Goal: Navigation & Orientation: Find specific page/section

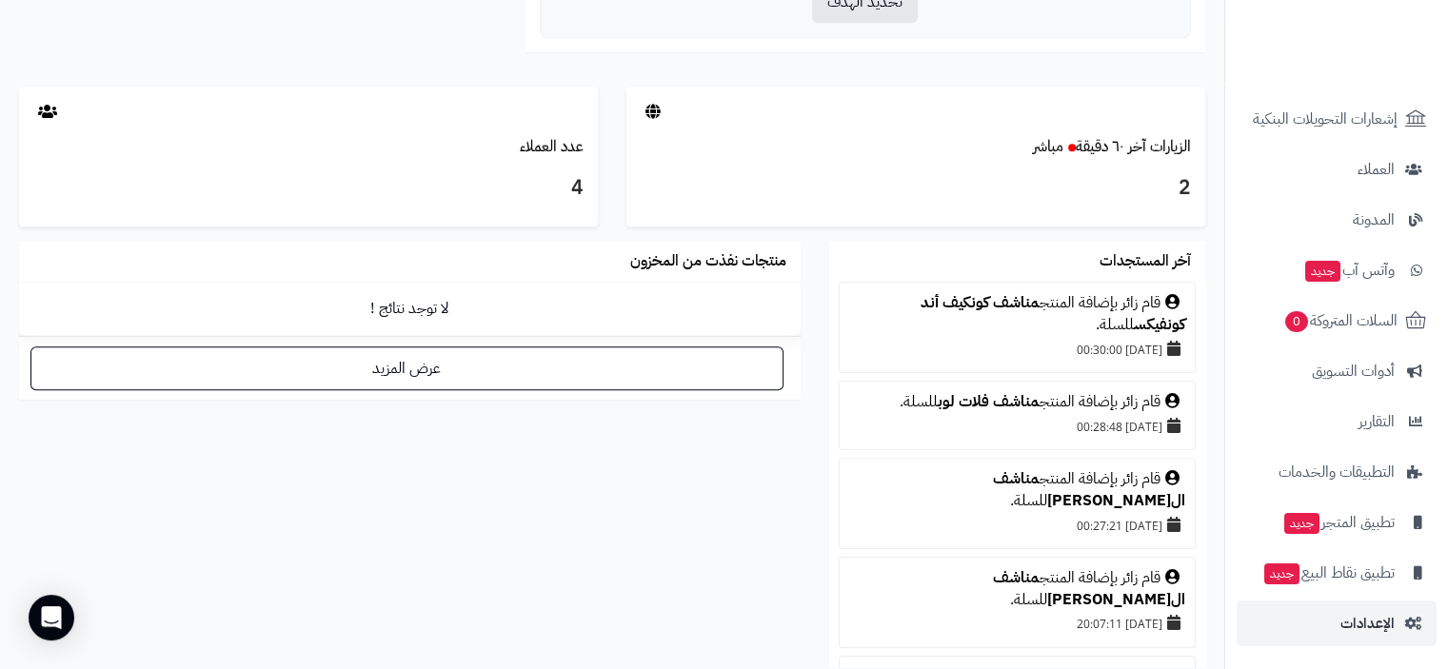
scroll to position [952, 0]
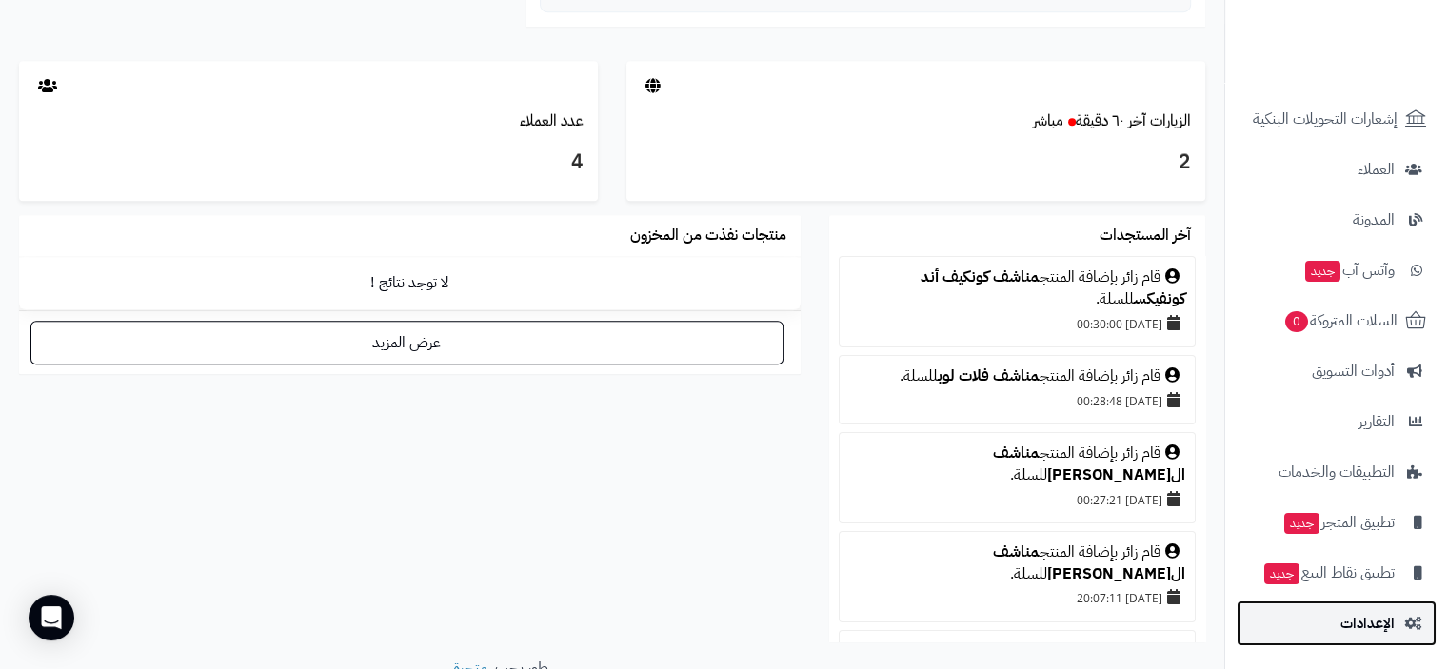
click at [1390, 627] on span "الإعدادات" at bounding box center [1367, 623] width 54 height 27
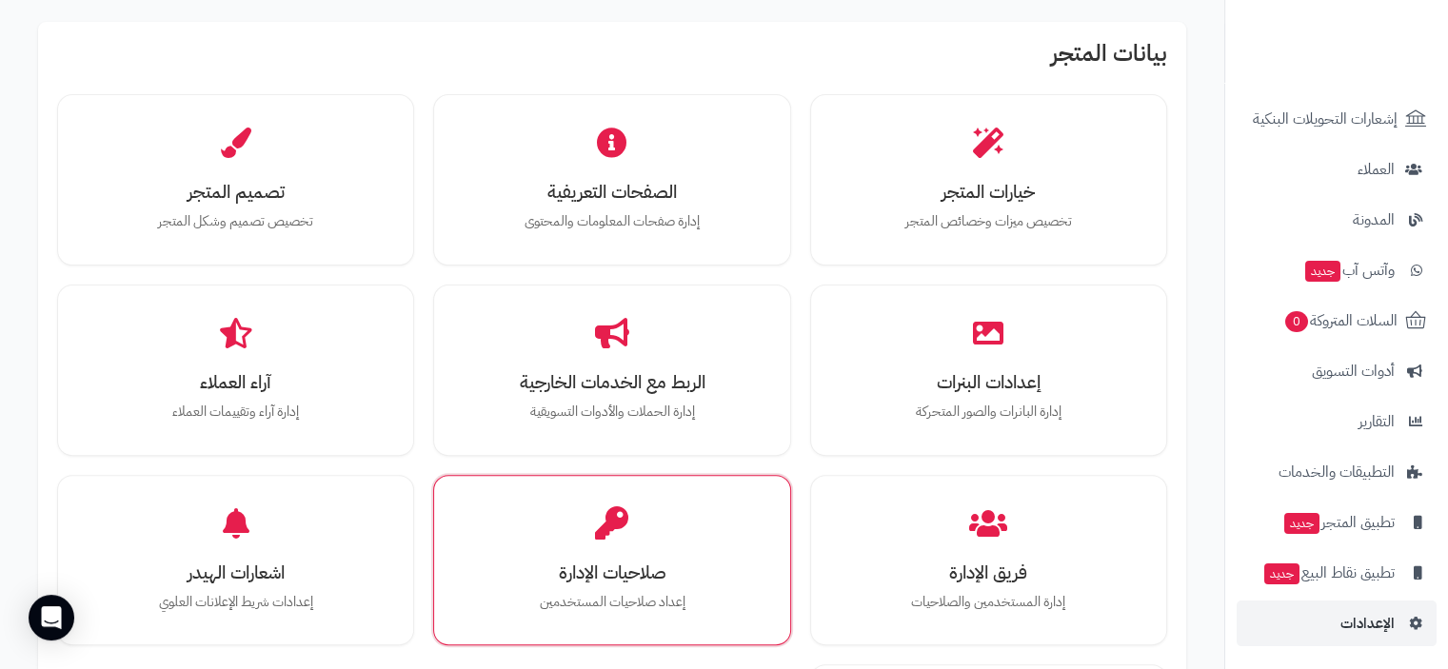
scroll to position [571, 0]
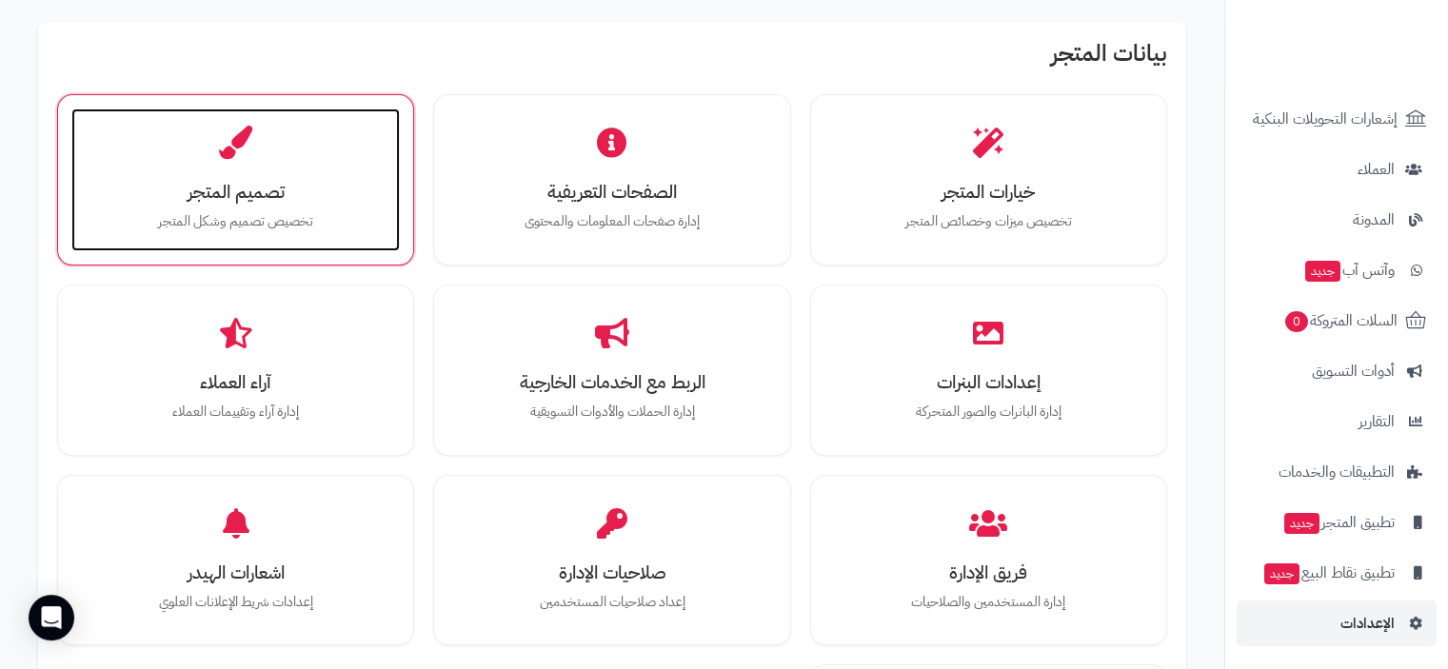
click at [247, 188] on h3 "تصميم المتجر" at bounding box center [235, 192] width 290 height 20
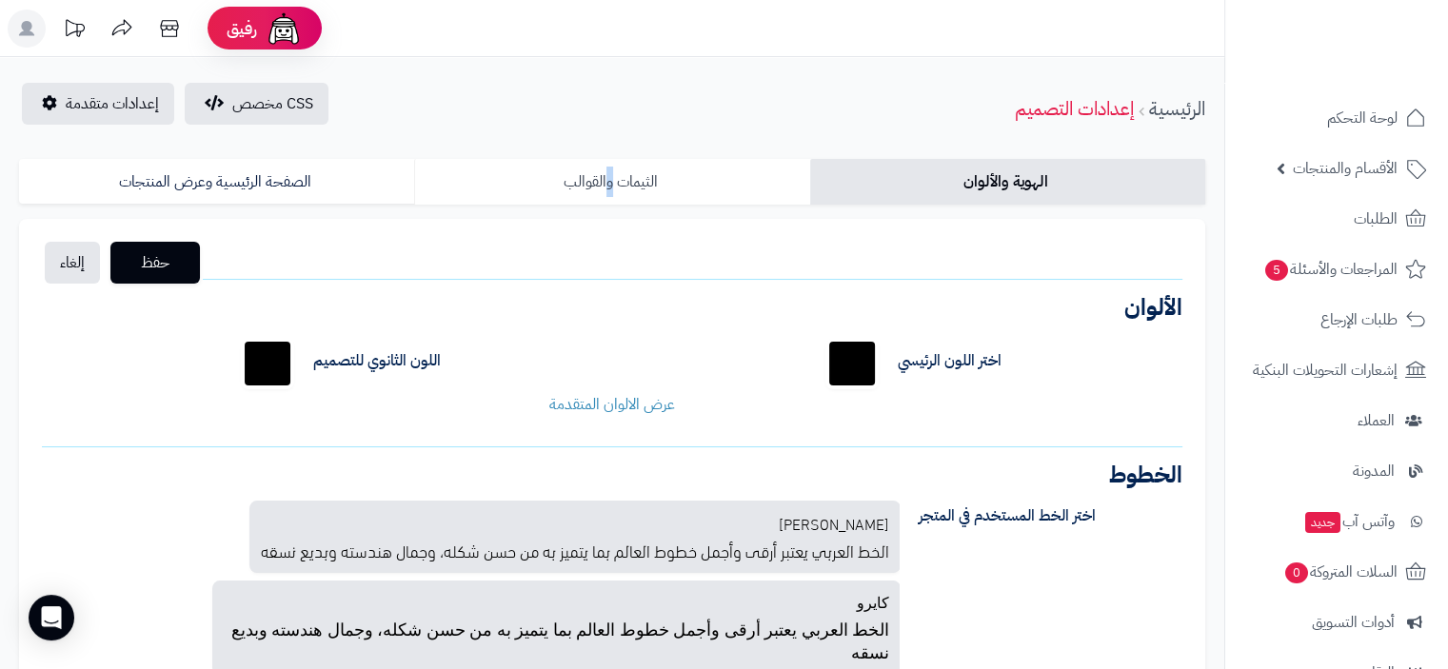
click at [613, 179] on link "الثيمات والقوالب" at bounding box center [611, 182] width 395 height 46
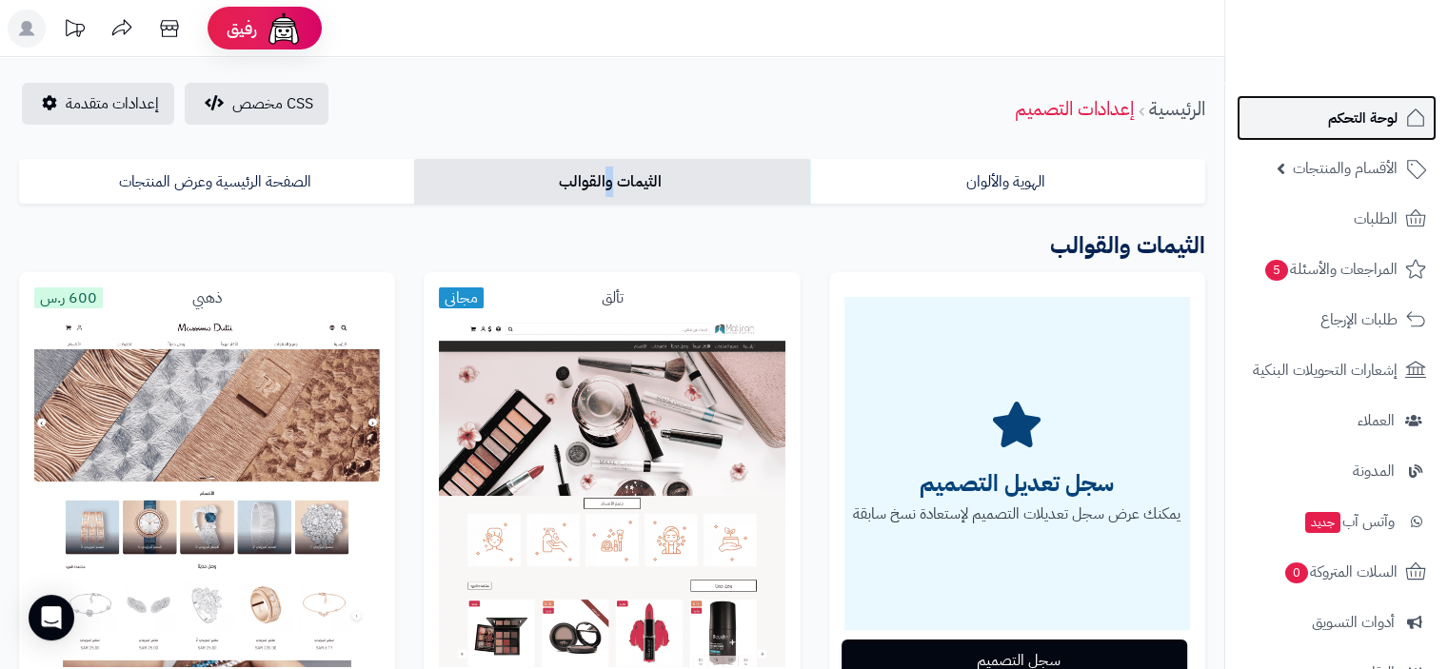
drag, startPoint x: 1371, startPoint y: 120, endPoint x: 1435, endPoint y: 128, distance: 64.2
click at [1371, 121] on span "لوحة التحكم" at bounding box center [1362, 118] width 69 height 27
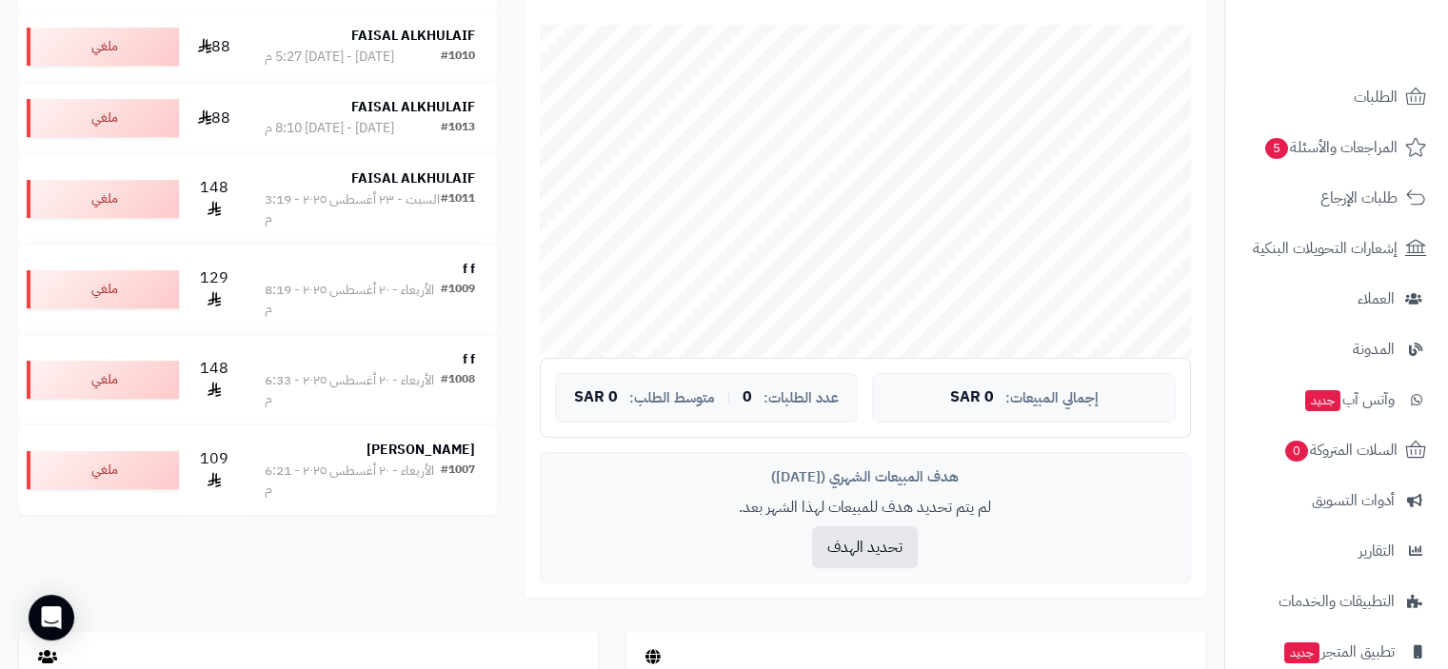
scroll to position [251, 0]
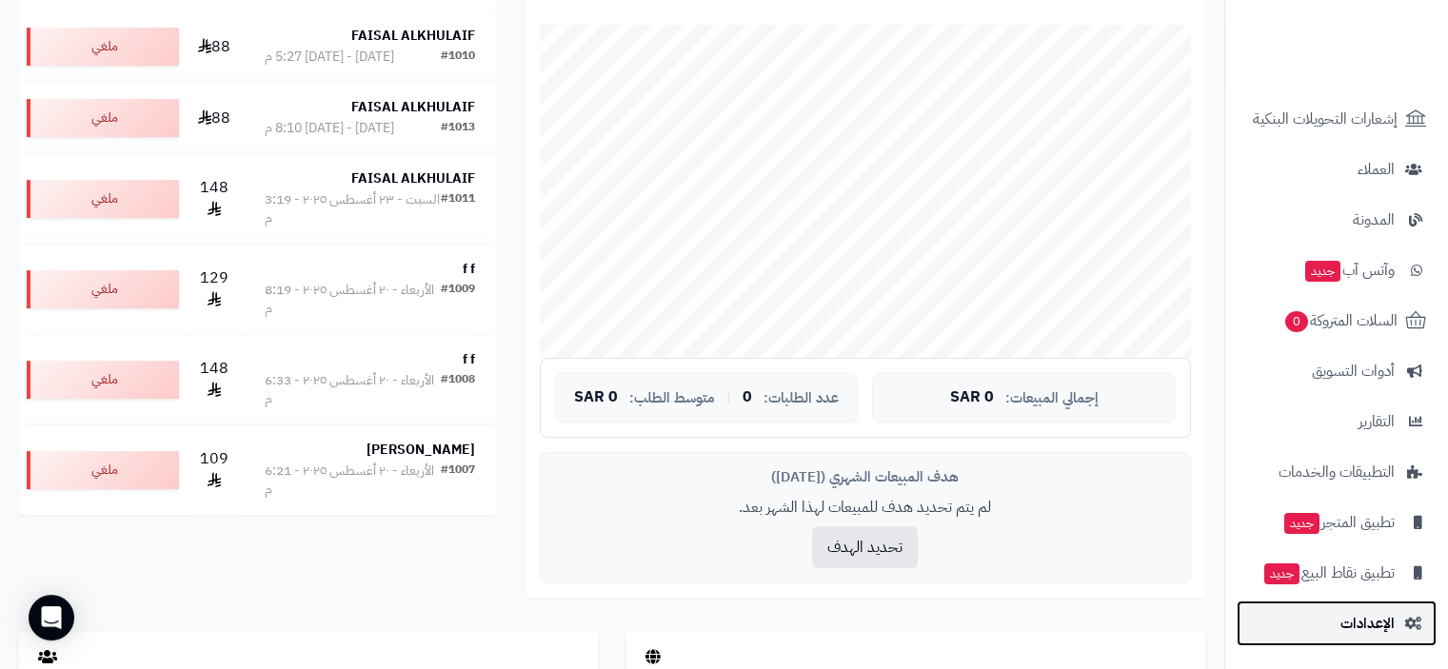
click at [1373, 622] on span "الإعدادات" at bounding box center [1367, 623] width 54 height 27
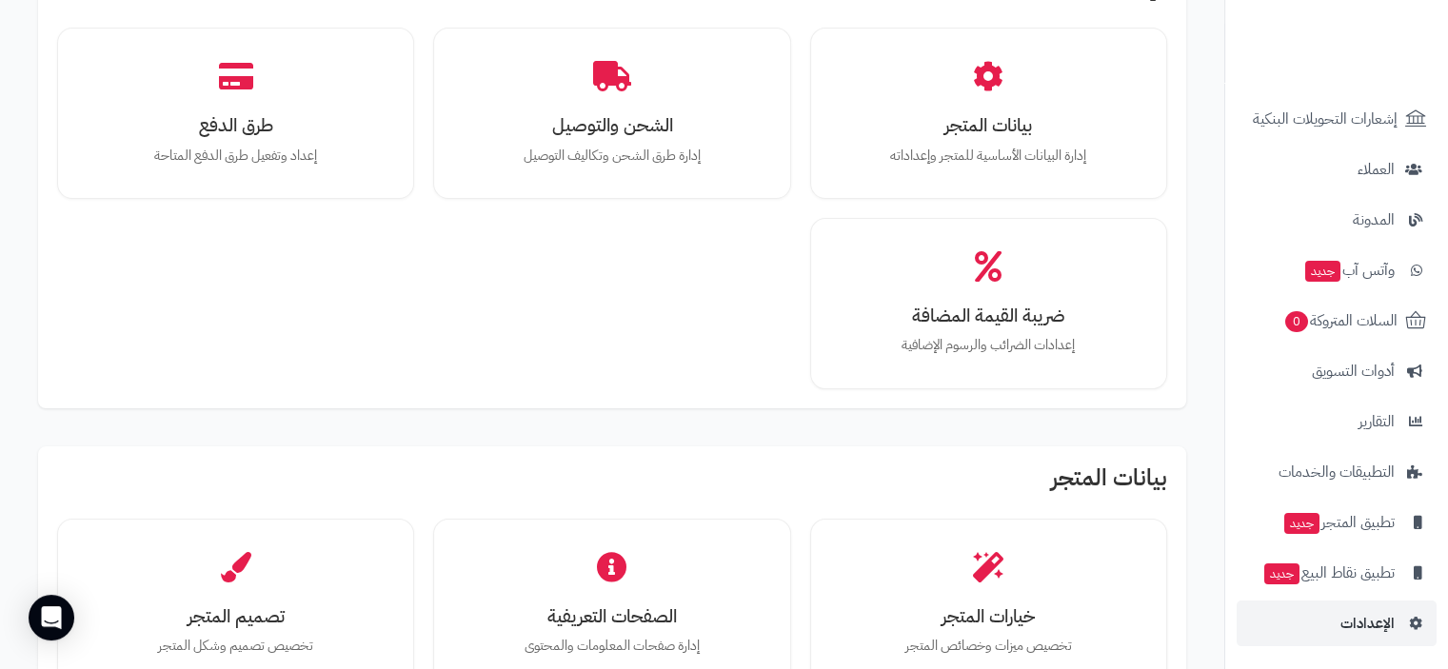
scroll to position [571, 0]
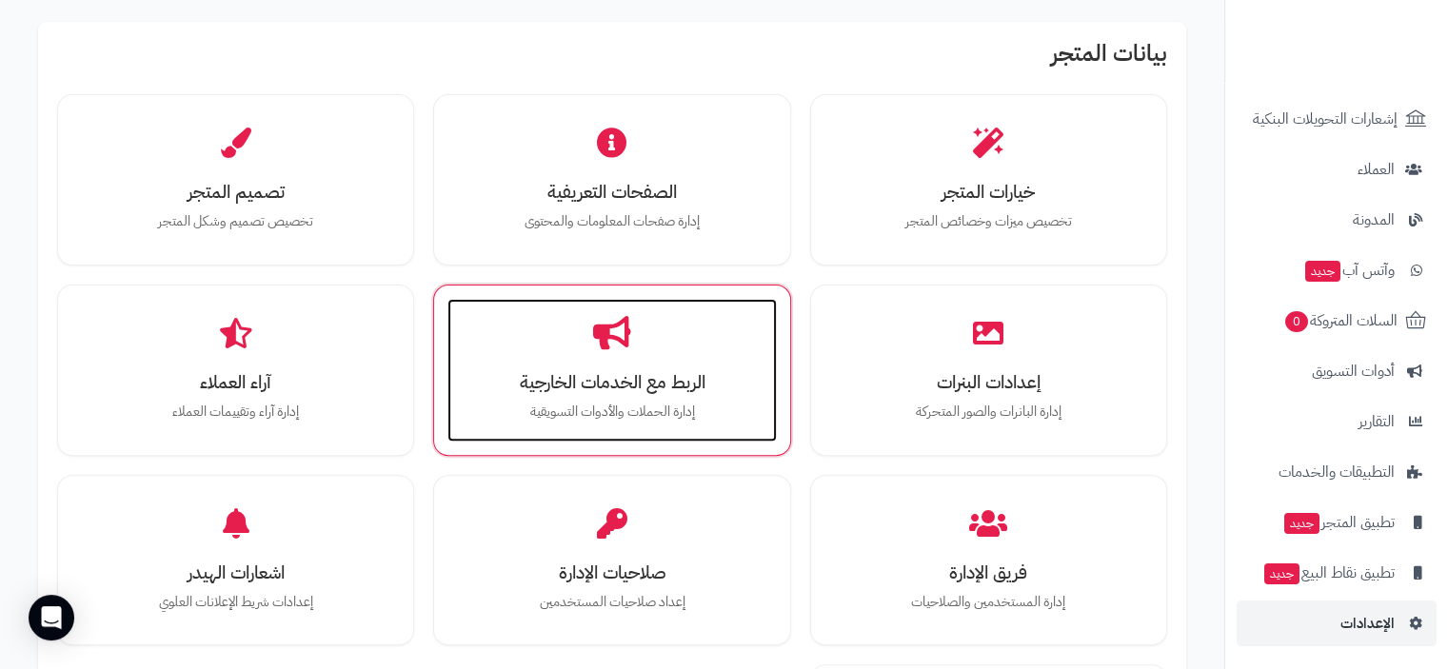
click at [621, 379] on h3 "الربط مع الخدمات الخارجية" at bounding box center [611, 382] width 290 height 20
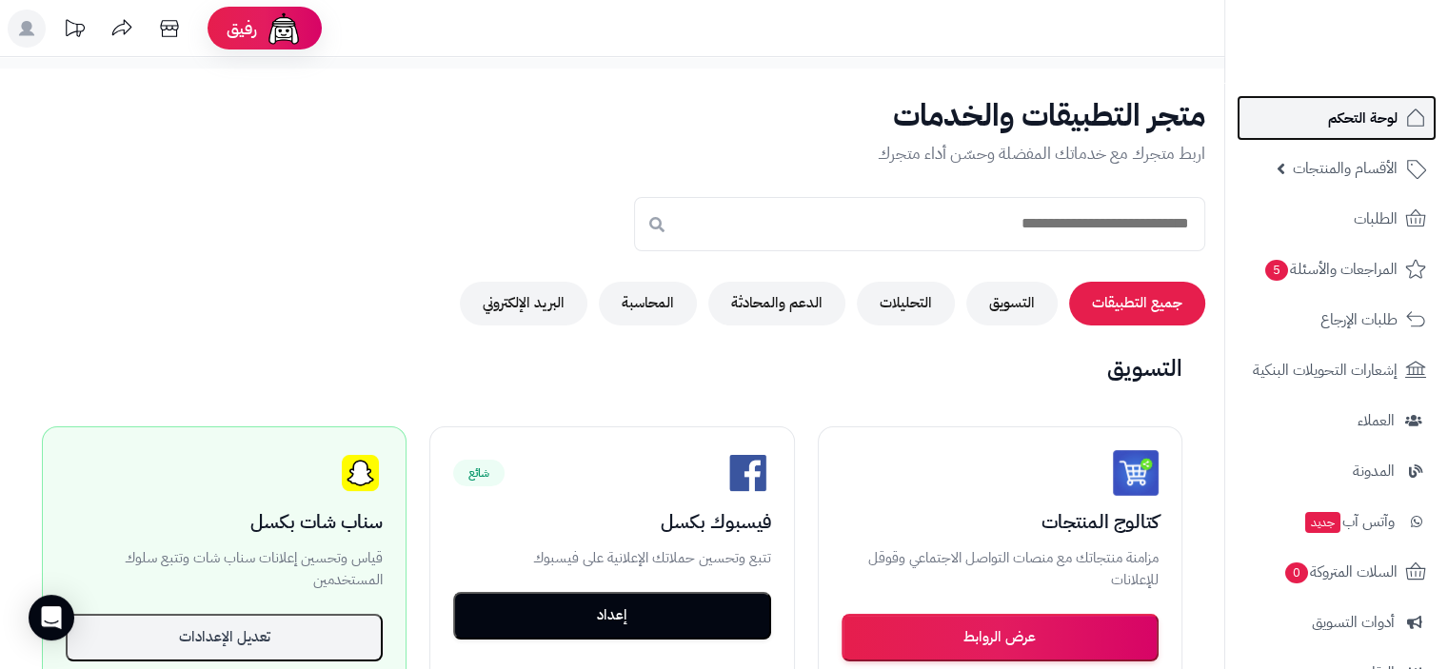
click at [1381, 118] on span "لوحة التحكم" at bounding box center [1362, 118] width 69 height 27
